Goal: Task Accomplishment & Management: Use online tool/utility

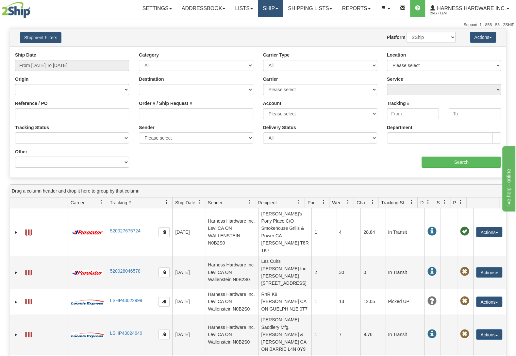
drag, startPoint x: 269, startPoint y: 5, endPoint x: 256, endPoint y: 18, distance: 18.7
click at [269, 6] on link "Ship" at bounding box center [270, 8] width 25 height 16
click at [248, 23] on span "Ship Screen" at bounding box center [242, 22] width 25 height 5
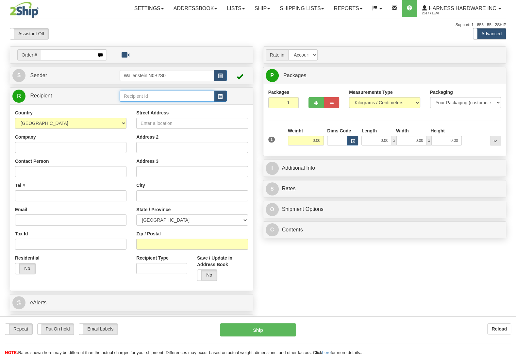
click at [135, 98] on input "text" at bounding box center [167, 95] width 94 height 11
type input "onep"
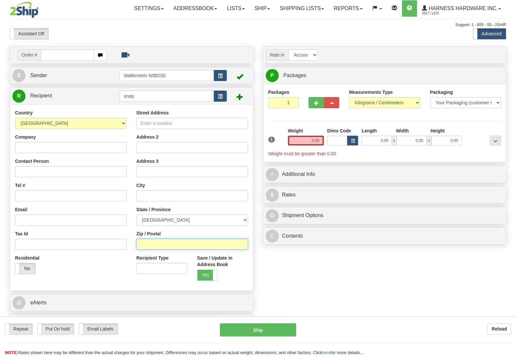
click at [153, 240] on input "Zip / Postal" at bounding box center [191, 243] width 111 height 11
paste input "L0A 1G0"
type input "L0A 1G0"
type input "MILLBROOK"
select select "ON"
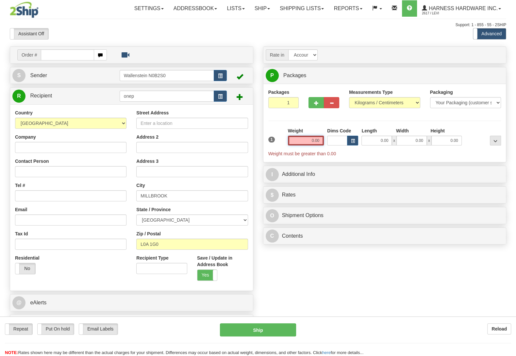
drag, startPoint x: 306, startPoint y: 141, endPoint x: 343, endPoint y: 147, distance: 38.1
click at [324, 145] on input "0.00" at bounding box center [306, 141] width 36 height 10
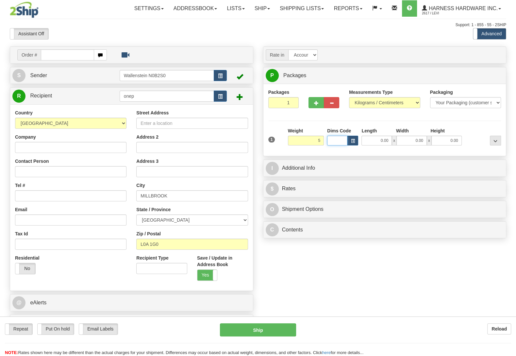
type input "5.00"
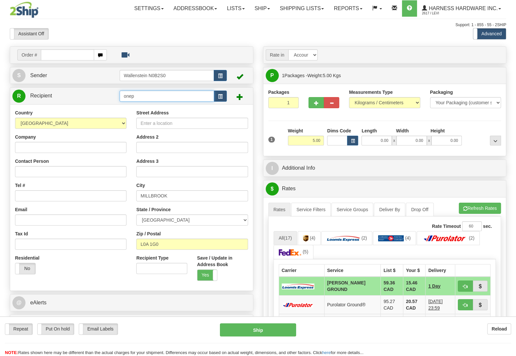
drag, startPoint x: 139, startPoint y: 98, endPoint x: 105, endPoint y: 96, distance: 33.7
click at [120, 96] on input "onep" at bounding box center [167, 95] width 94 height 11
type input "one"
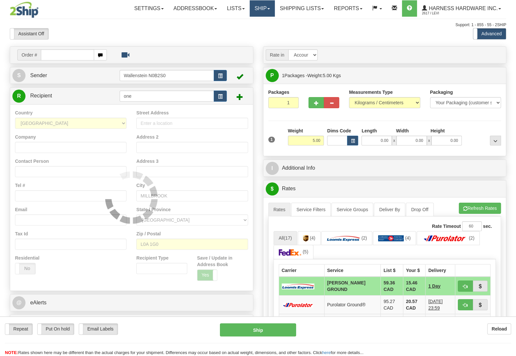
click at [257, 5] on link "Ship" at bounding box center [262, 8] width 25 height 16
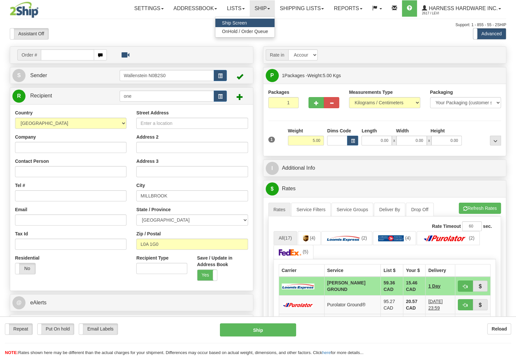
click at [299, 17] on nav "Toggle navigation Settings Shipping Preferences Fields Preferences New Groups" at bounding box center [301, 8] width 409 height 17
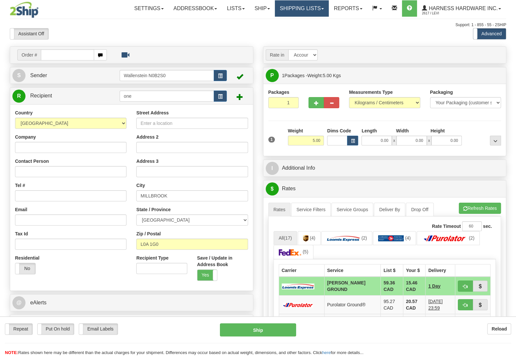
drag, startPoint x: 293, startPoint y: 8, endPoint x: 289, endPoint y: 15, distance: 8.3
click at [292, 11] on link "Shipping lists" at bounding box center [302, 8] width 54 height 16
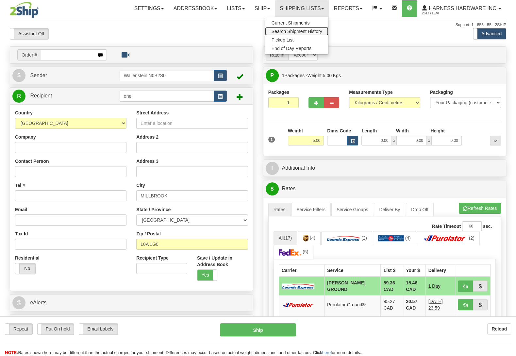
click at [310, 31] on span "Search Shipment History" at bounding box center [296, 31] width 51 height 5
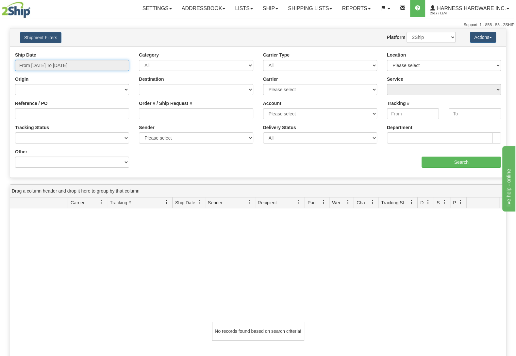
type input "[DATE]"
click at [44, 62] on input "From 08/28/2025 To 08/29/2025" at bounding box center [72, 65] width 114 height 11
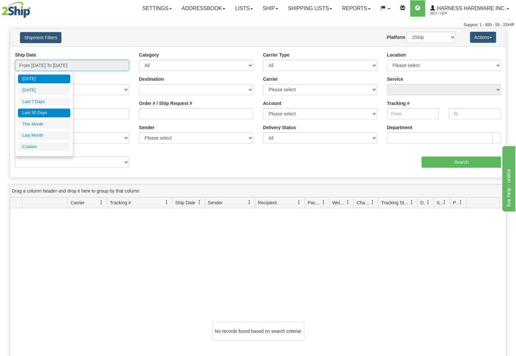
type input "08/28/2025"
type input "[DATE]"
type input "08/01/2025"
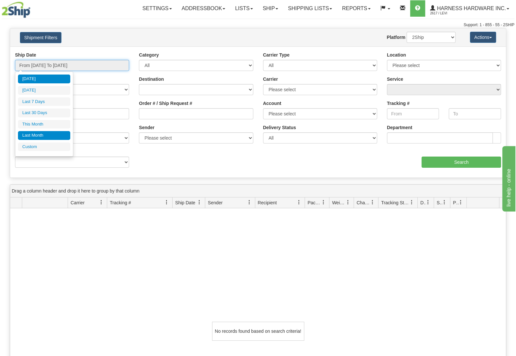
type input "08/31/2025"
type input "07/01/2025"
type input "07/31/2025"
type input "[DATE]"
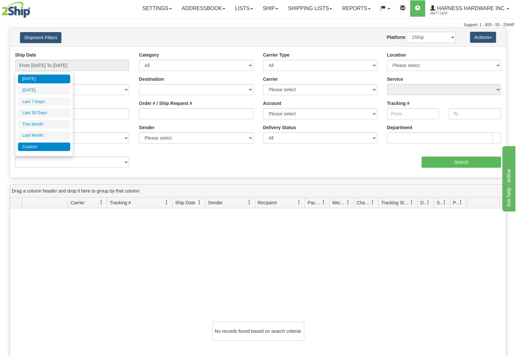
click at [38, 145] on li "Custom" at bounding box center [44, 146] width 52 height 9
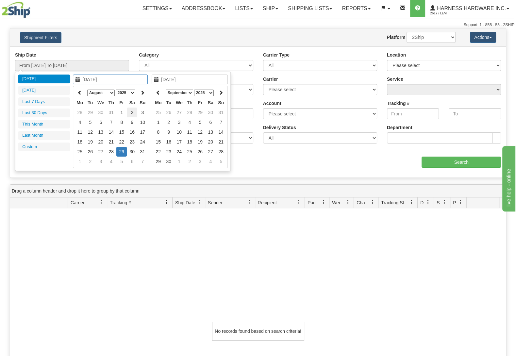
type input "08/02/2025"
click at [133, 110] on td "2" at bounding box center [132, 112] width 10 height 10
type input "08/02/2025"
type input "From 08/02/2025 To 08/02/2025"
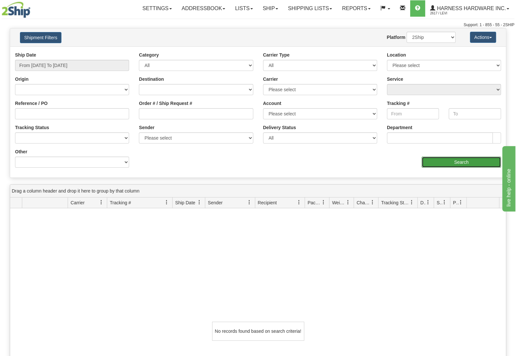
click at [452, 161] on input "Search" at bounding box center [460, 161] width 79 height 11
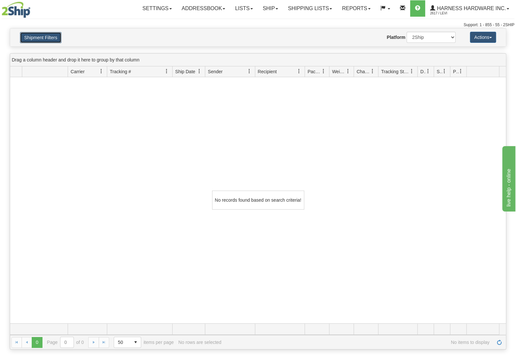
click at [43, 37] on button "Shipment Filters" at bounding box center [40, 37] width 41 height 11
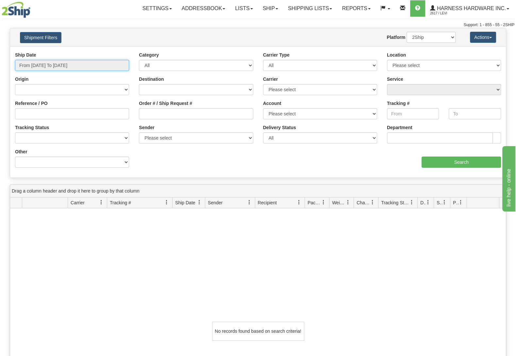
click at [54, 65] on input "From 08/02/2025 To 08/02/2025" at bounding box center [72, 65] width 114 height 11
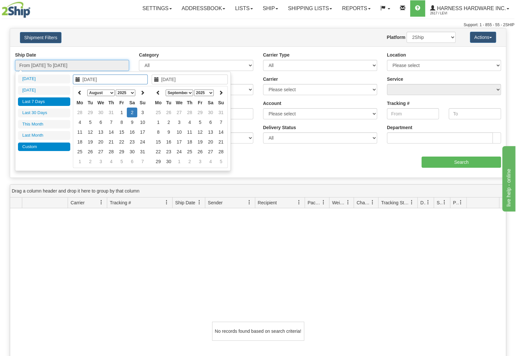
type input "[DATE]"
type input "08/02/2025"
type input "08/28/2025"
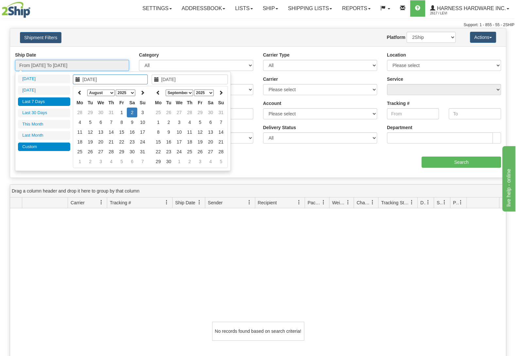
type input "08/28/2025"
type input "08/02/2025"
type input "08/23/2025"
type input "[DATE]"
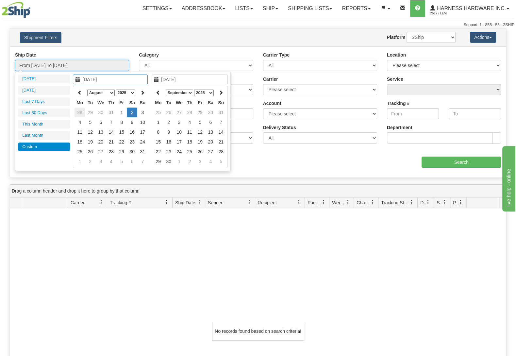
type input "08/02/2025"
type input "07/31/2025"
type input "[DATE]"
type input "08/02/2025"
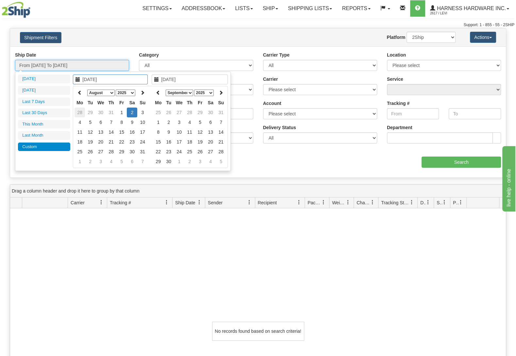
type input "08/02/2025"
type input "08/01/2025"
click at [121, 111] on td "1" at bounding box center [121, 112] width 10 height 10
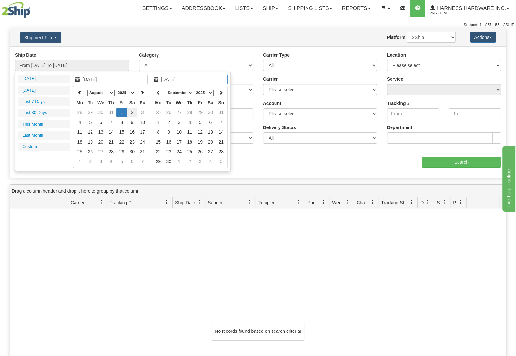
type input "08/02/2025"
click at [133, 112] on td "2" at bounding box center [132, 112] width 10 height 10
type input "From 08/01/2025 To 08/02/2025"
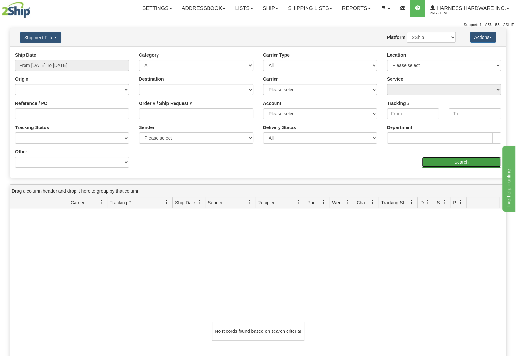
click at [467, 164] on input "Search" at bounding box center [460, 161] width 79 height 11
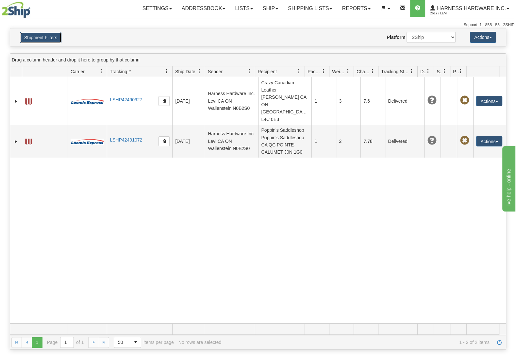
click at [41, 38] on button "Shipment Filters" at bounding box center [40, 37] width 41 height 11
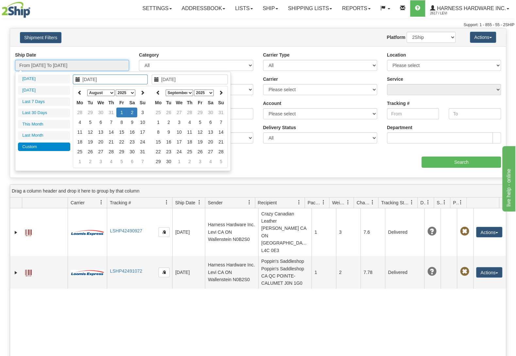
click at [91, 68] on input "From 08/01/2025 To 08/02/2025" at bounding box center [72, 65] width 114 height 11
type input "08/01/2025"
click at [121, 110] on td "1" at bounding box center [121, 112] width 10 height 10
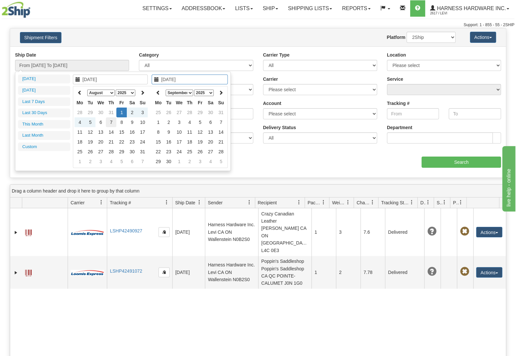
type input "08/07/2025"
click at [109, 120] on td "7" at bounding box center [111, 122] width 10 height 10
type input "From 08/01/2025 To 08/07/2025"
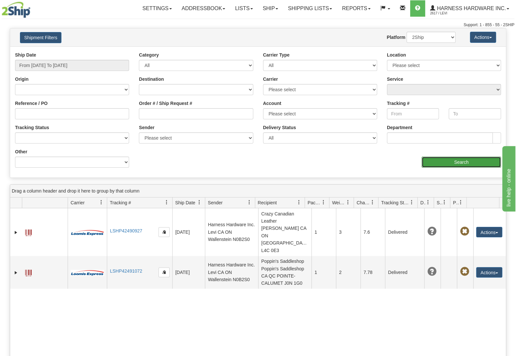
click at [451, 165] on input "Search" at bounding box center [460, 161] width 79 height 11
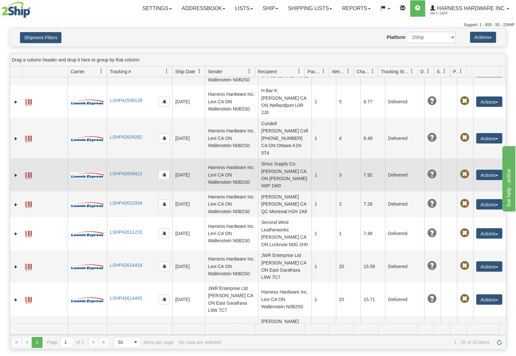
scroll to position [176, 0]
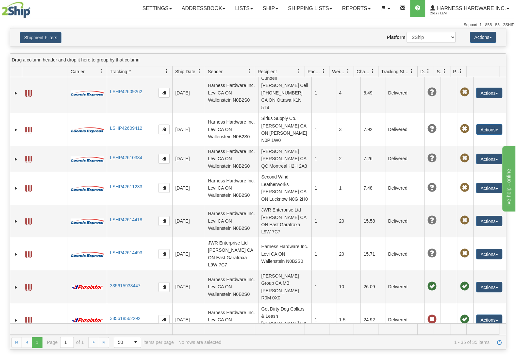
click at [276, 65] on div "Drag a column header and drop it here to group by that column" at bounding box center [257, 60] width 495 height 13
click at [276, 72] on span "Recipient" at bounding box center [267, 71] width 19 height 7
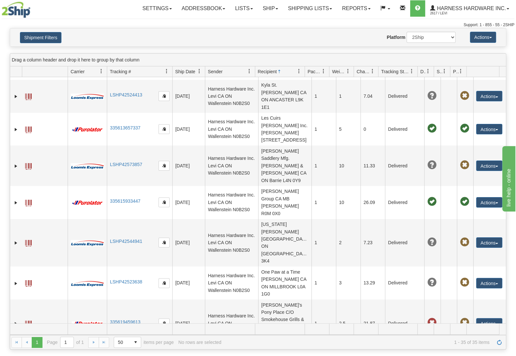
scroll to position [764, 0]
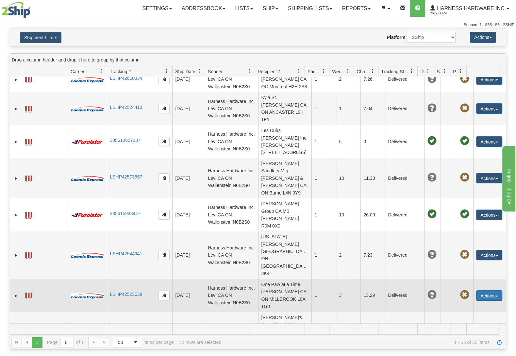
click at [489, 290] on button "Actions" at bounding box center [489, 295] width 26 height 10
click at [462, 303] on link "Repeat" at bounding box center [475, 307] width 52 height 8
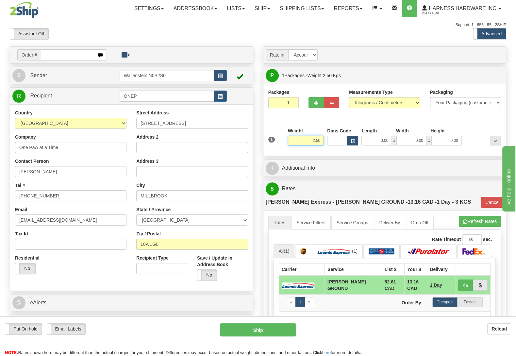
drag, startPoint x: 290, startPoint y: 139, endPoint x: 349, endPoint y: 143, distance: 58.9
click at [349, 143] on div "1 Weight 2.50 Dims Code 0.00" at bounding box center [384, 138] width 236 height 23
type input "5.00"
type input "DD"
click at [215, 272] on label "No" at bounding box center [207, 274] width 20 height 11
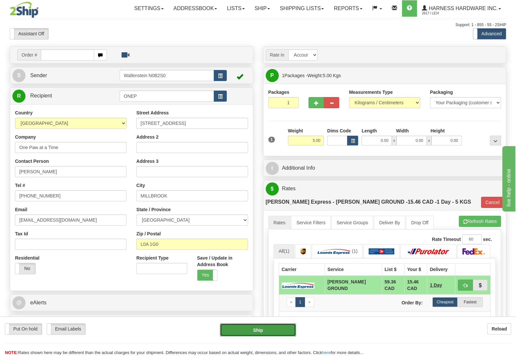
click at [258, 330] on button "Ship" at bounding box center [258, 329] width 76 height 13
